Goal: Navigation & Orientation: Find specific page/section

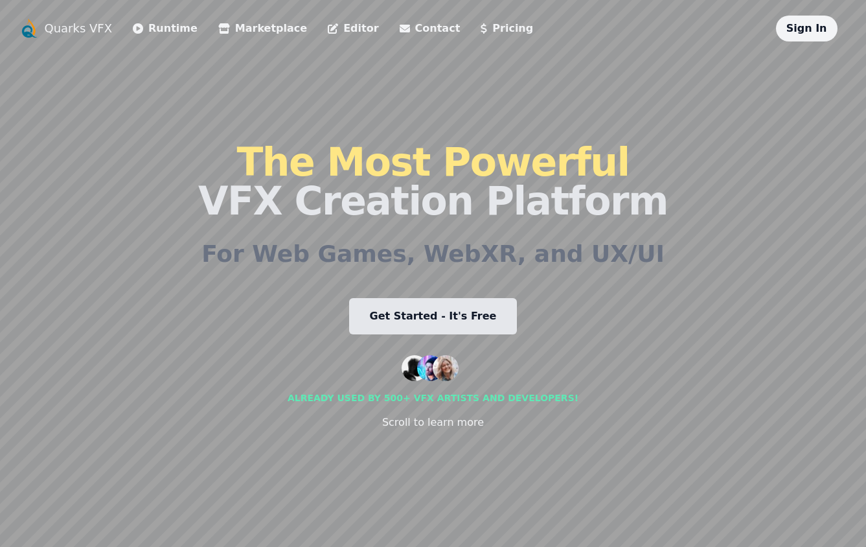
click at [328, 27] on icon at bounding box center [333, 28] width 10 height 10
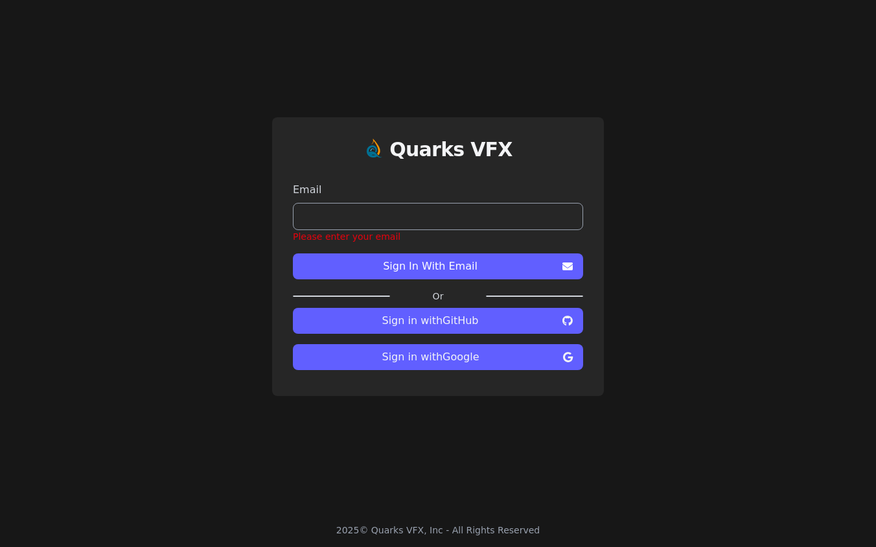
click at [163, 351] on div "Quarks VFX Email Please enter your email Sign In With Email Or Sign in with Git…" at bounding box center [438, 256] width 876 height 513
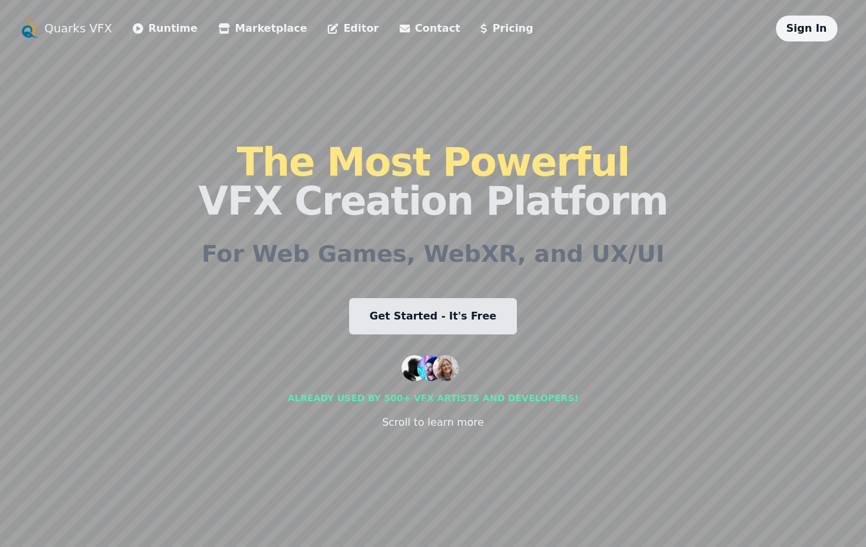
click at [229, 26] on link "Marketplace" at bounding box center [262, 29] width 89 height 16
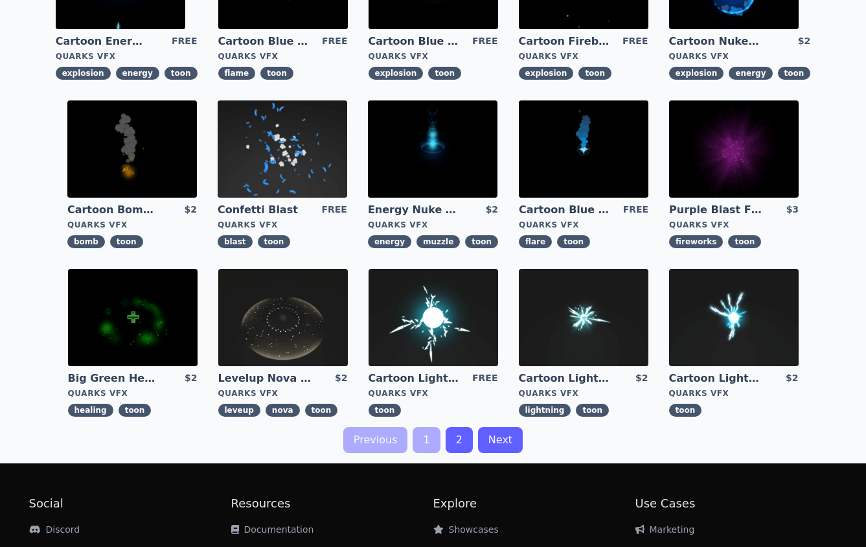
scroll to position [357, 0]
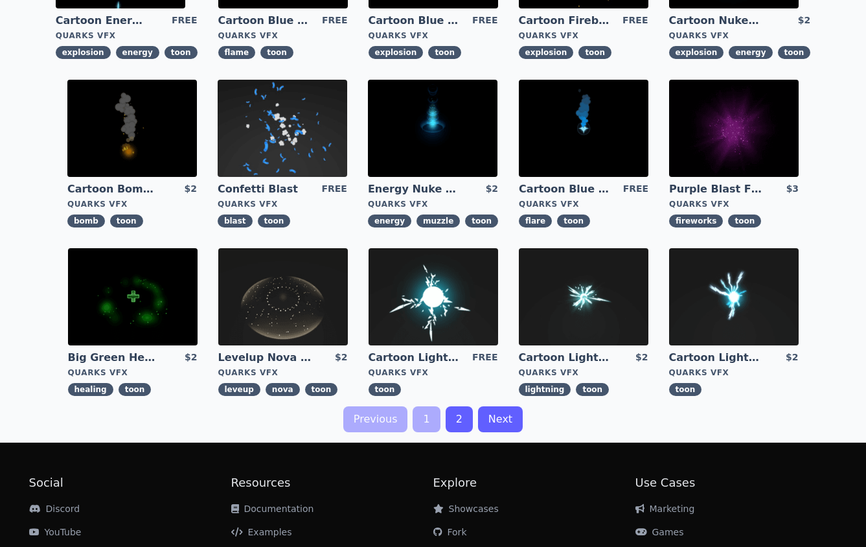
click at [459, 421] on link "2" at bounding box center [459, 419] width 27 height 26
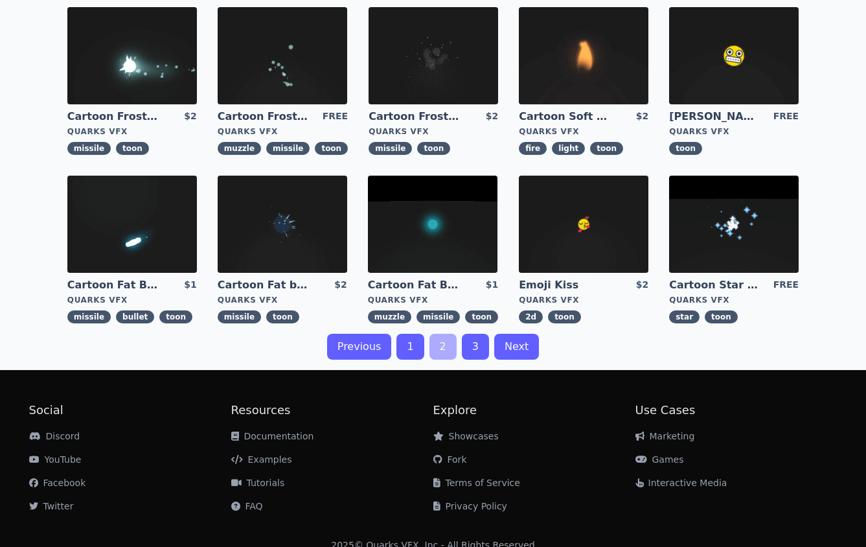
scroll to position [439, 0]
